Goal: Task Accomplishment & Management: Complete application form

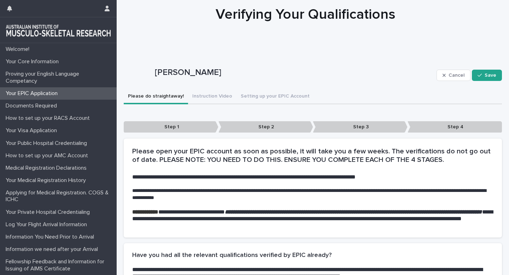
scroll to position [43, 0]
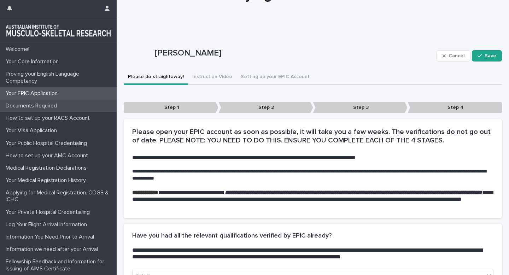
click at [31, 108] on p "Documents Required" at bounding box center [33, 106] width 60 height 7
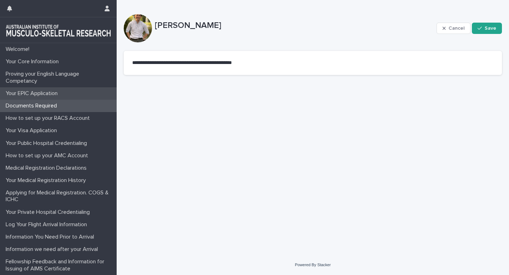
click at [33, 94] on p "Your EPIC Application" at bounding box center [33, 93] width 60 height 7
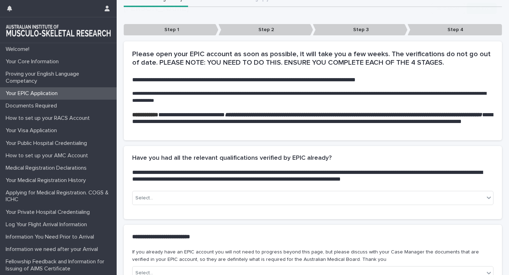
scroll to position [195, 0]
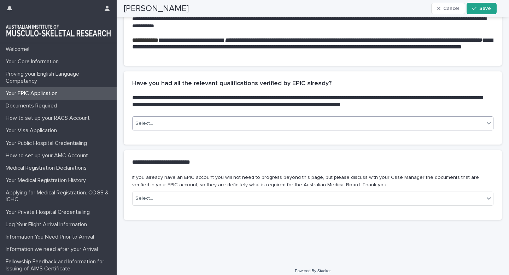
click at [239, 127] on div "Select..." at bounding box center [309, 124] width 352 height 12
click at [238, 108] on h2 "**********" at bounding box center [308, 100] width 353 height 13
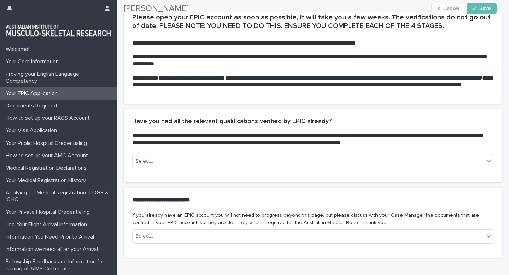
scroll to position [191, 0]
